Goal: Complete application form

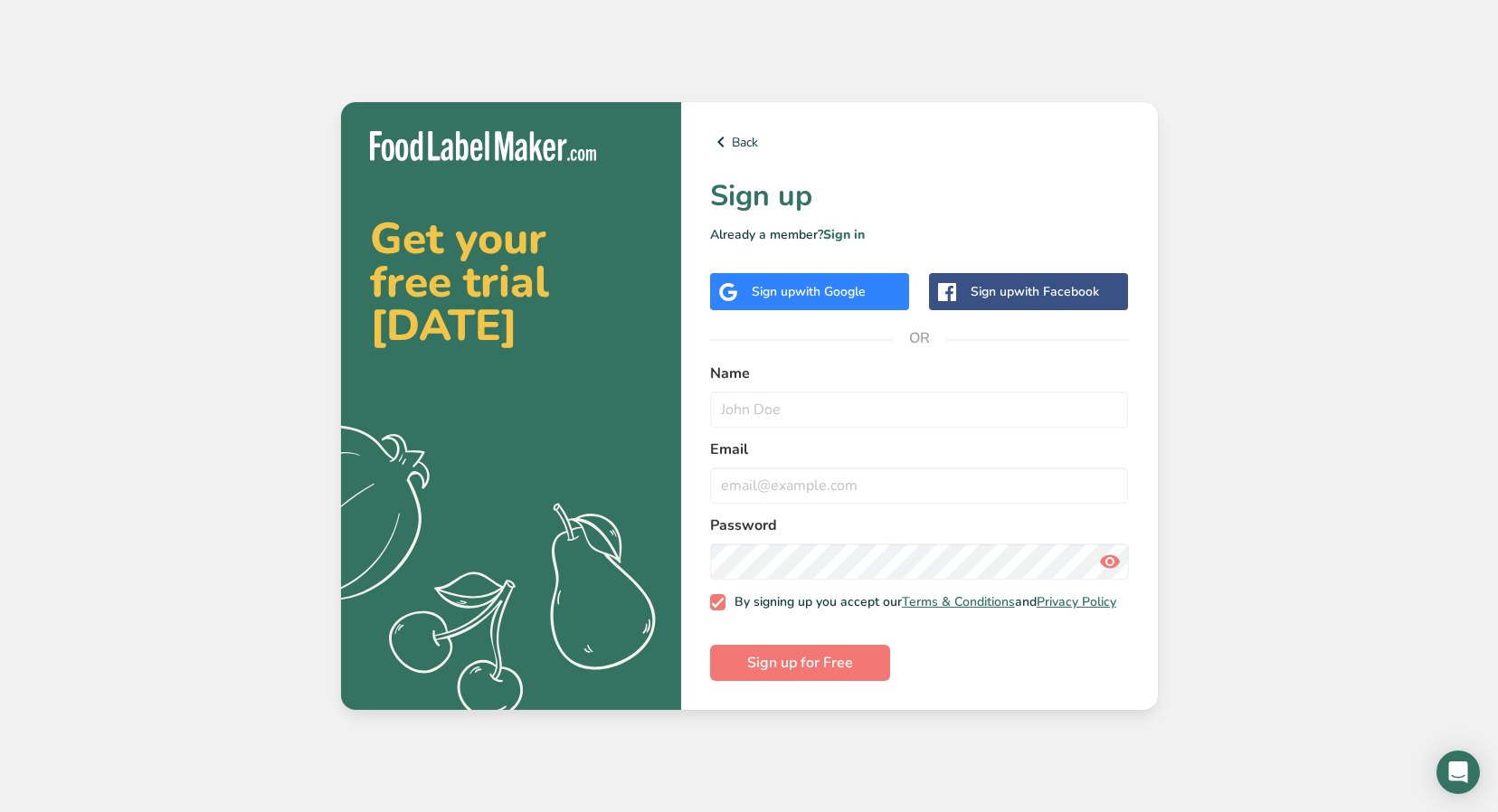
click at [828, 291] on span "with Google" at bounding box center [831, 291] width 71 height 17
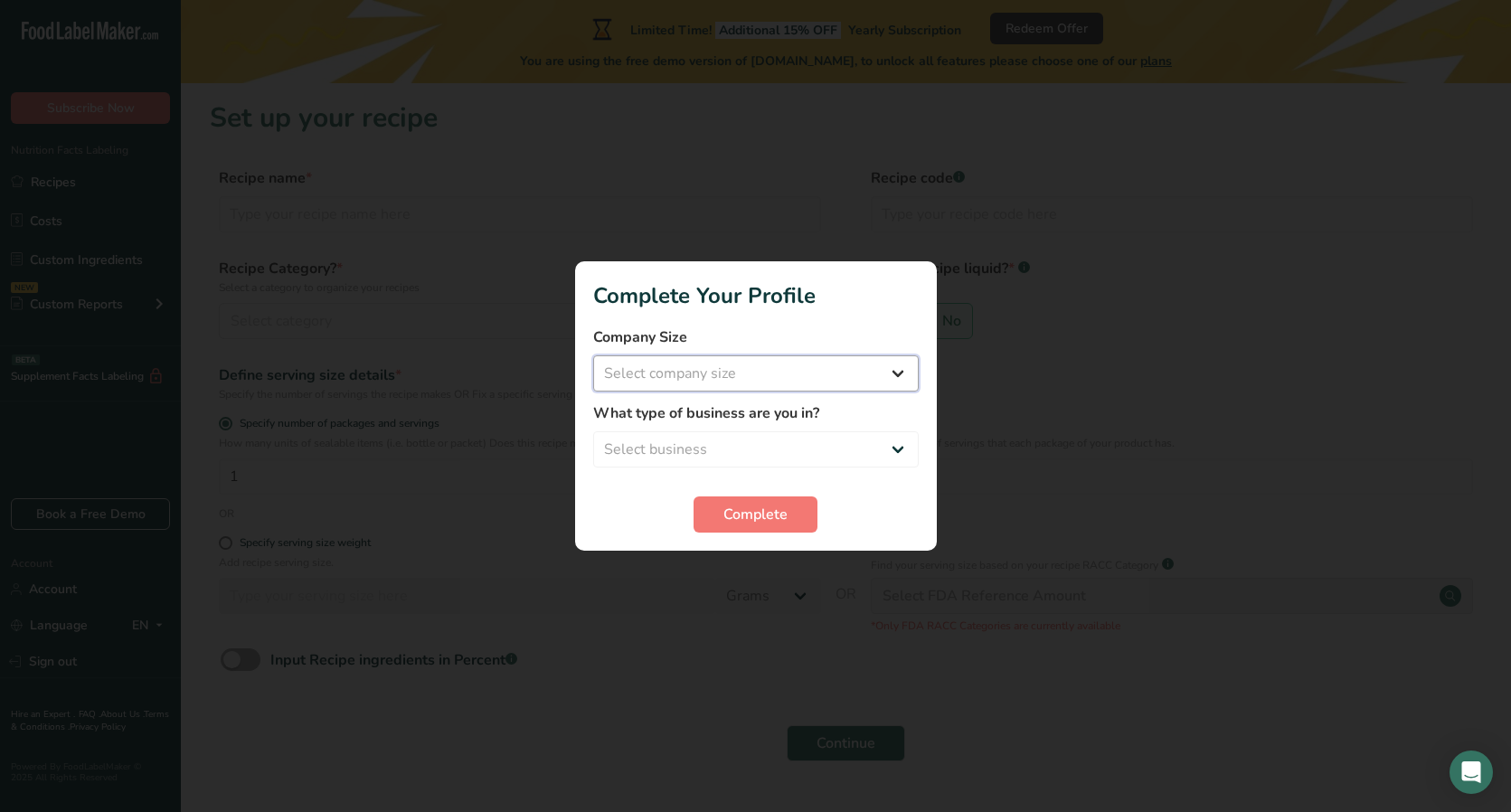
click at [817, 371] on select "Select company size Fewer than 10 Employees 10 to 50 Employees 51 to 500 Employ…" at bounding box center [756, 373] width 325 height 36
select select "1"
click at [593, 356] on select "Select company size Fewer than 10 Employees 10 to 50 Employees 51 to 500 Employ…" at bounding box center [756, 373] width 325 height 36
click at [804, 421] on label "What type of business are you in?" at bounding box center [756, 413] width 325 height 22
click at [803, 435] on select "Select business Packaged Food Manufacturer Restaurant & Cafe Bakery Meal Plans …" at bounding box center [756, 449] width 325 height 36
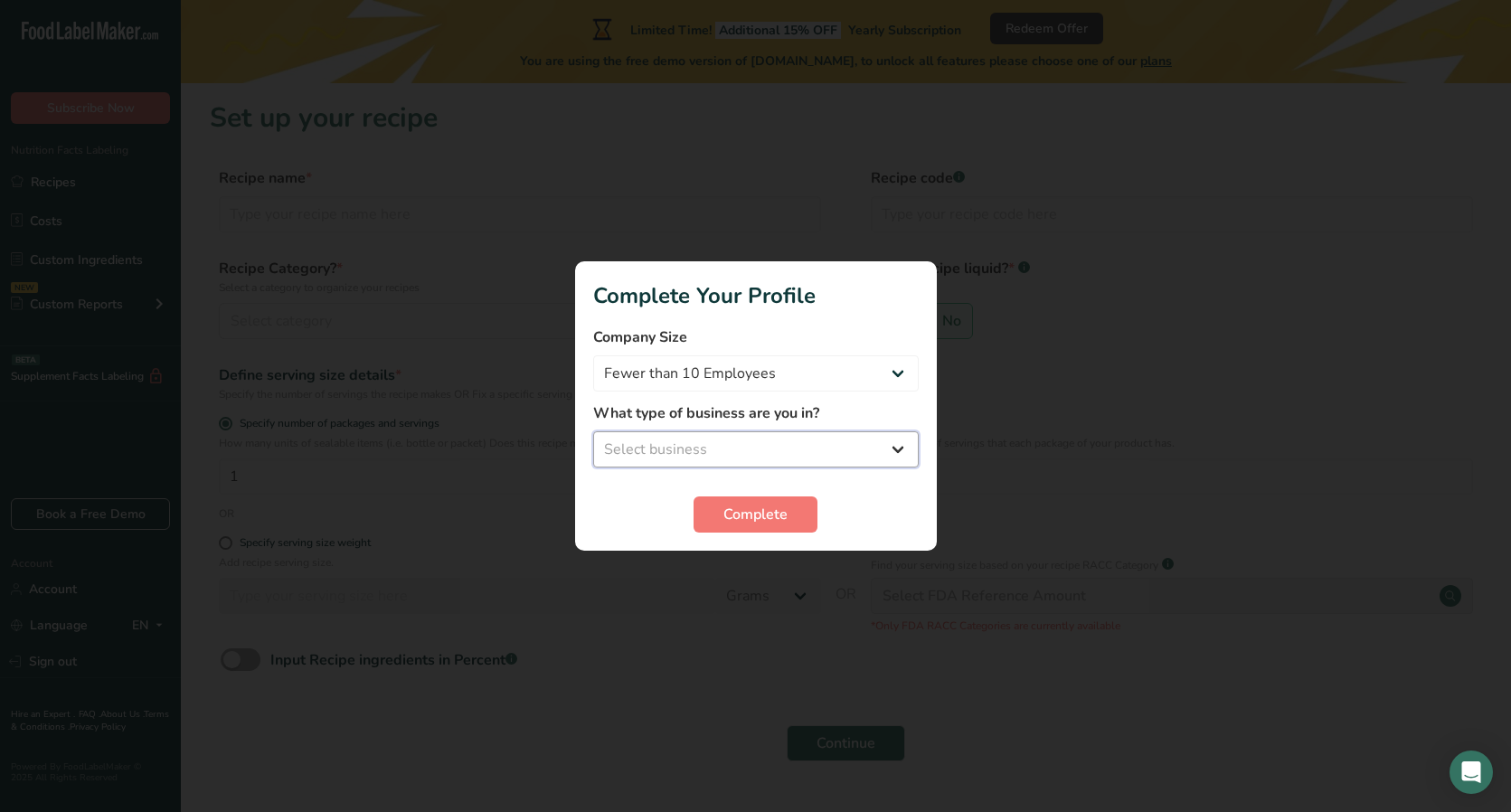
select select "8"
click at [593, 432] on select "Select business Packaged Food Manufacturer Restaurant & Cafe Bakery Meal Plans …" at bounding box center [756, 449] width 325 height 36
click at [763, 524] on span "Complete" at bounding box center [755, 514] width 64 height 22
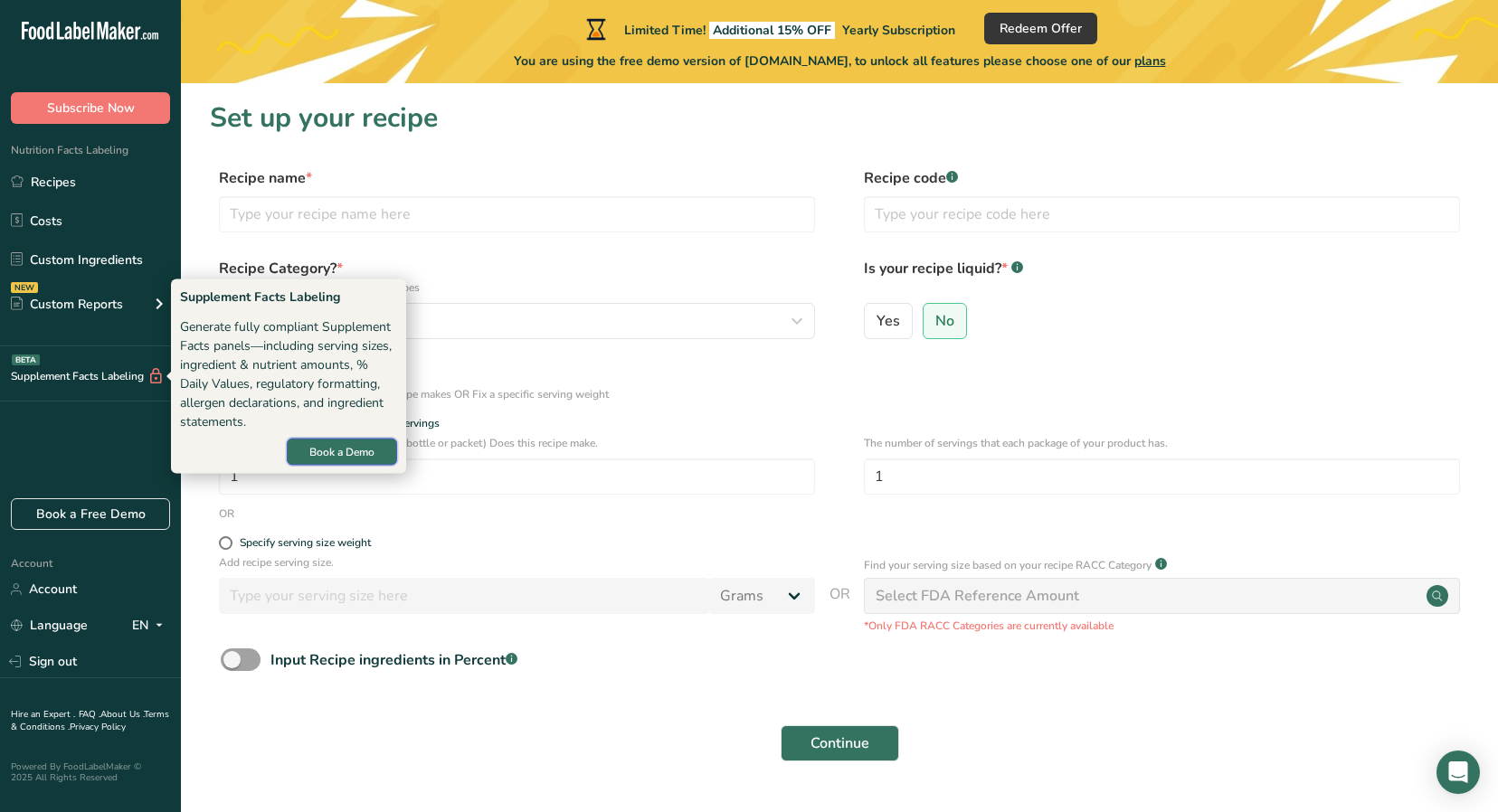
click at [307, 445] on button "Book a Demo" at bounding box center [342, 452] width 110 height 28
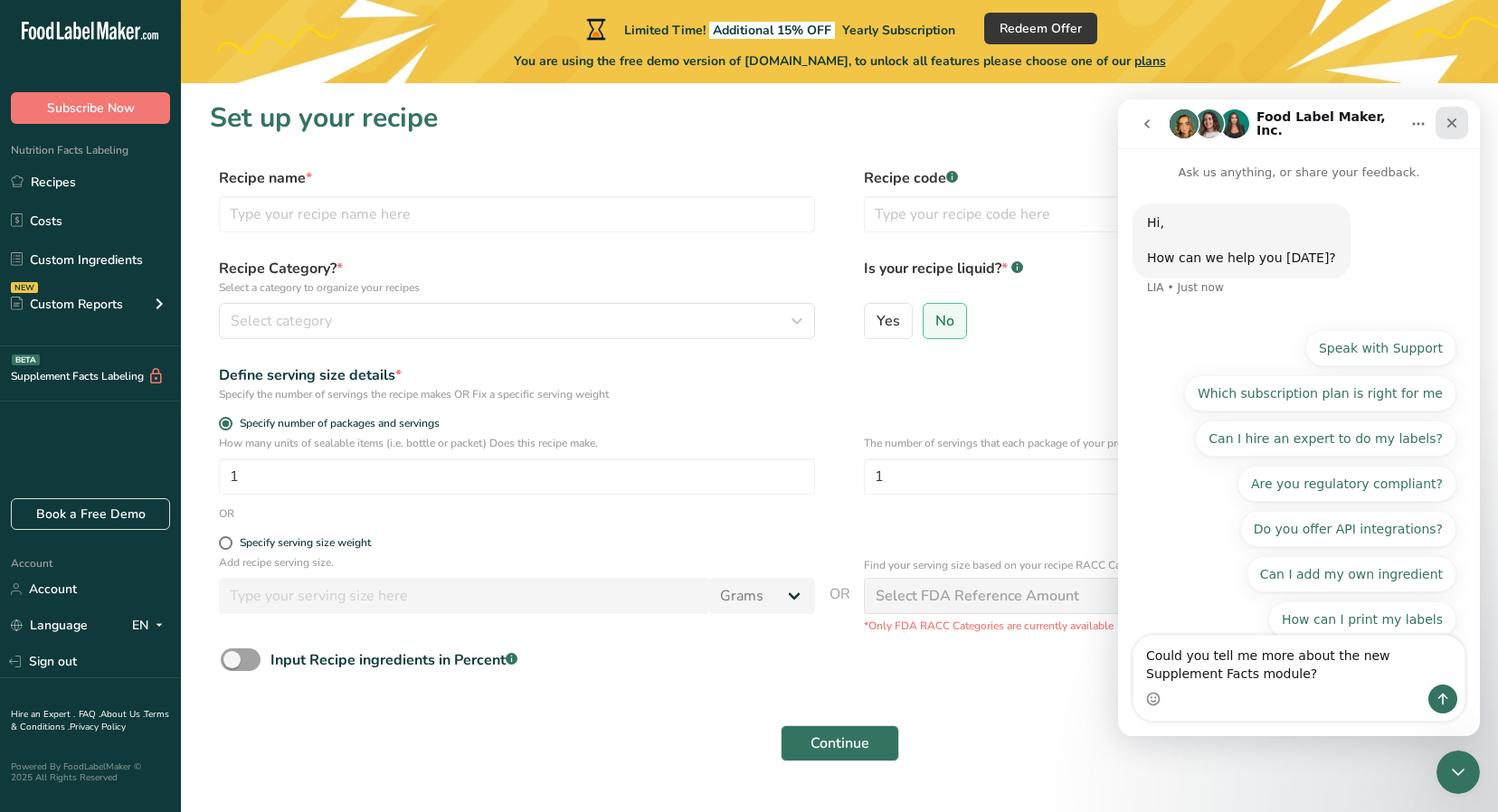
click at [1447, 122] on icon "Close" at bounding box center [1452, 122] width 15 height 15
